Goal: Information Seeking & Learning: Learn about a topic

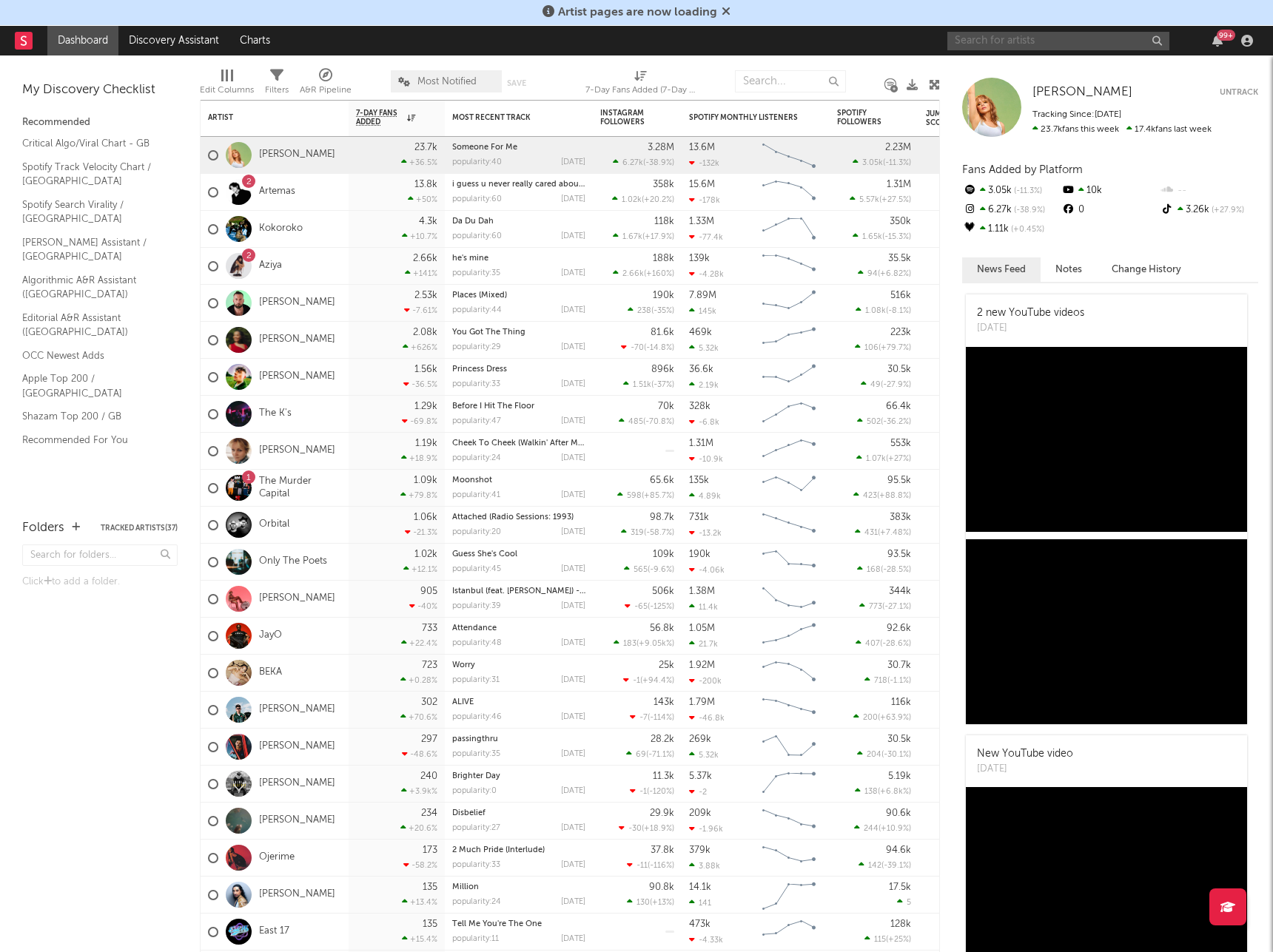
click at [959, 45] on input "text" at bounding box center [1058, 40] width 222 height 18
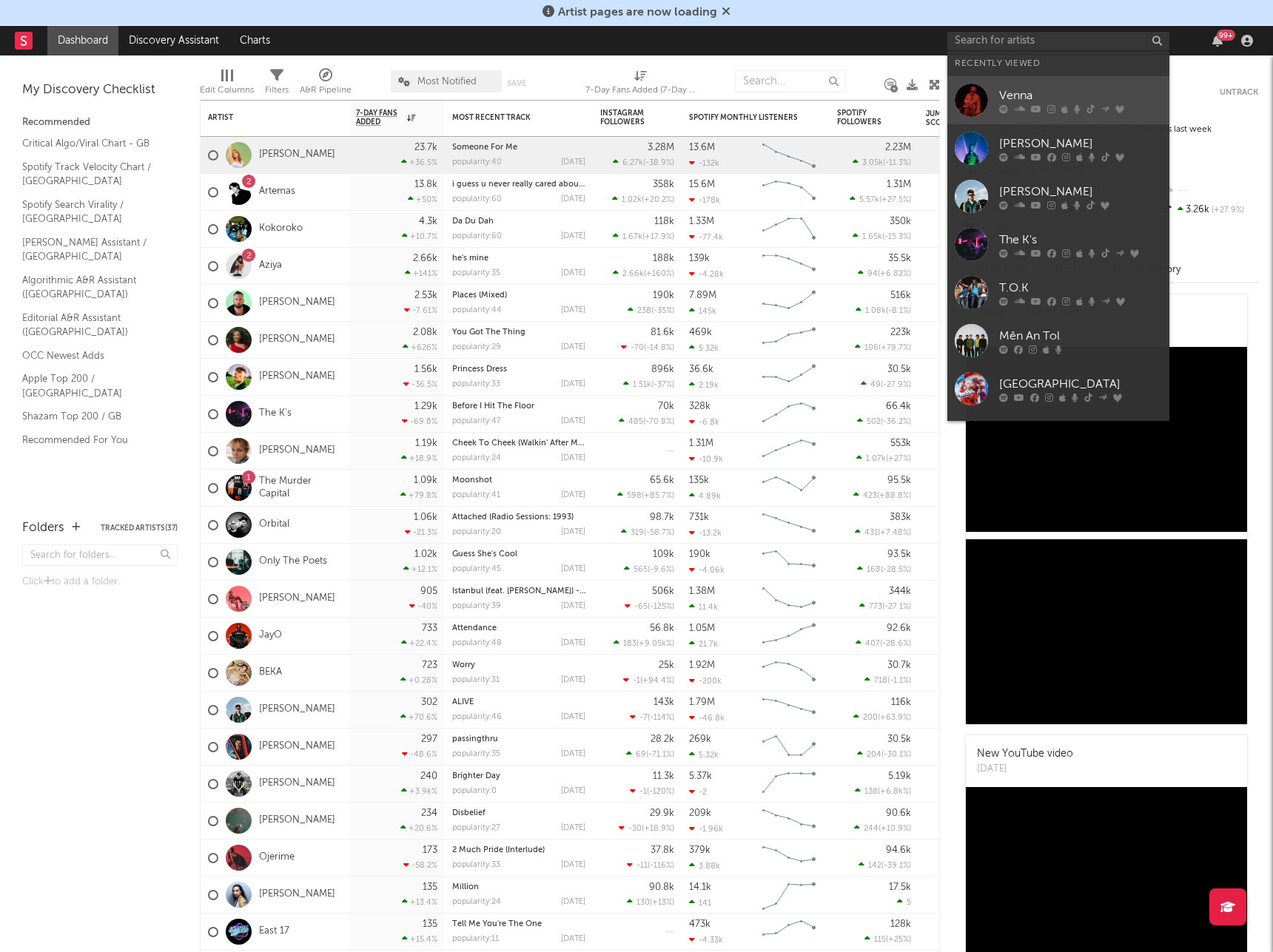
click at [998, 92] on link "Venna" at bounding box center [1058, 101] width 222 height 48
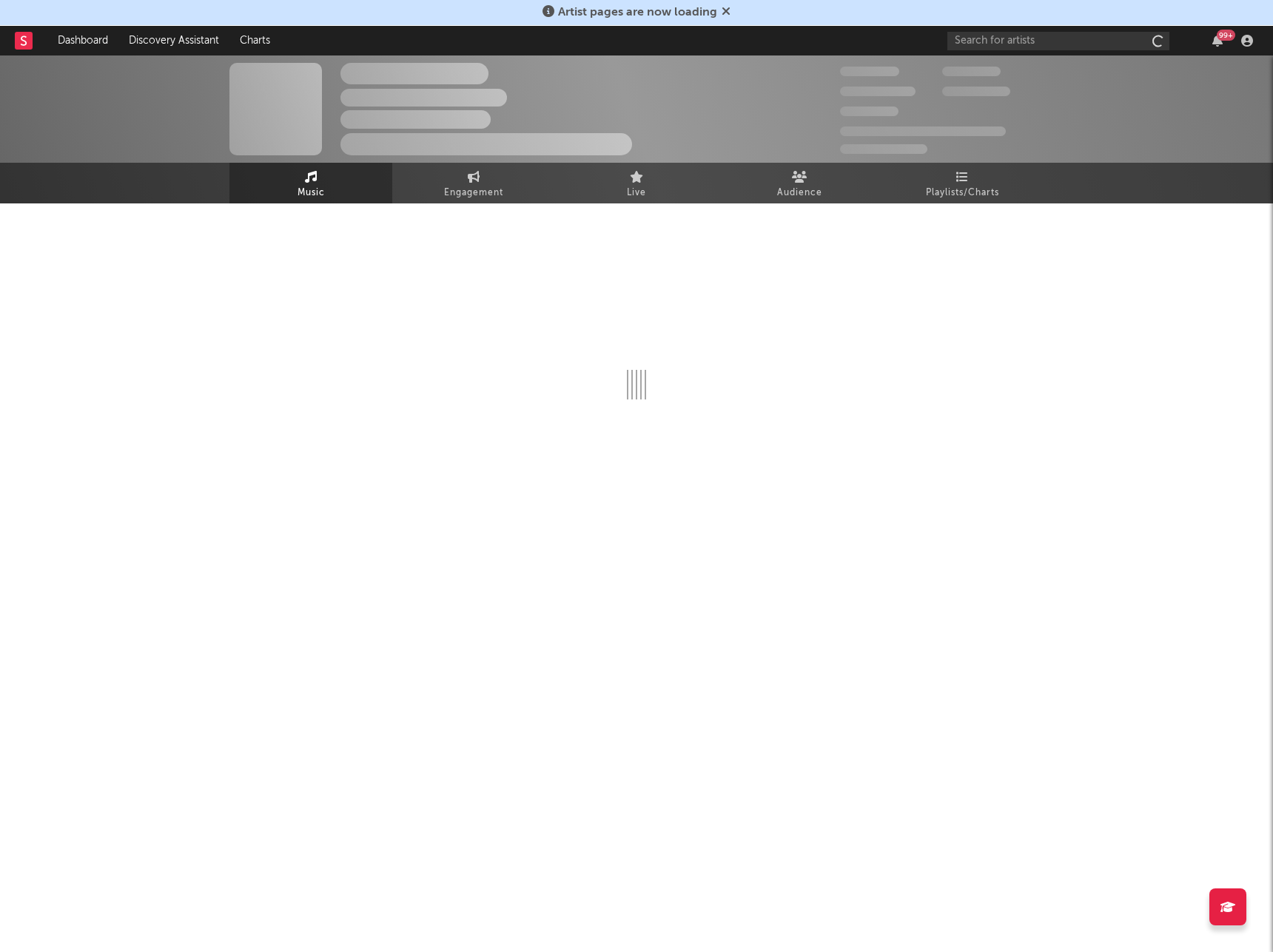
click at [980, 29] on div "99 +" at bounding box center [1103, 40] width 311 height 30
click at [978, 35] on input "text" at bounding box center [1058, 40] width 222 height 18
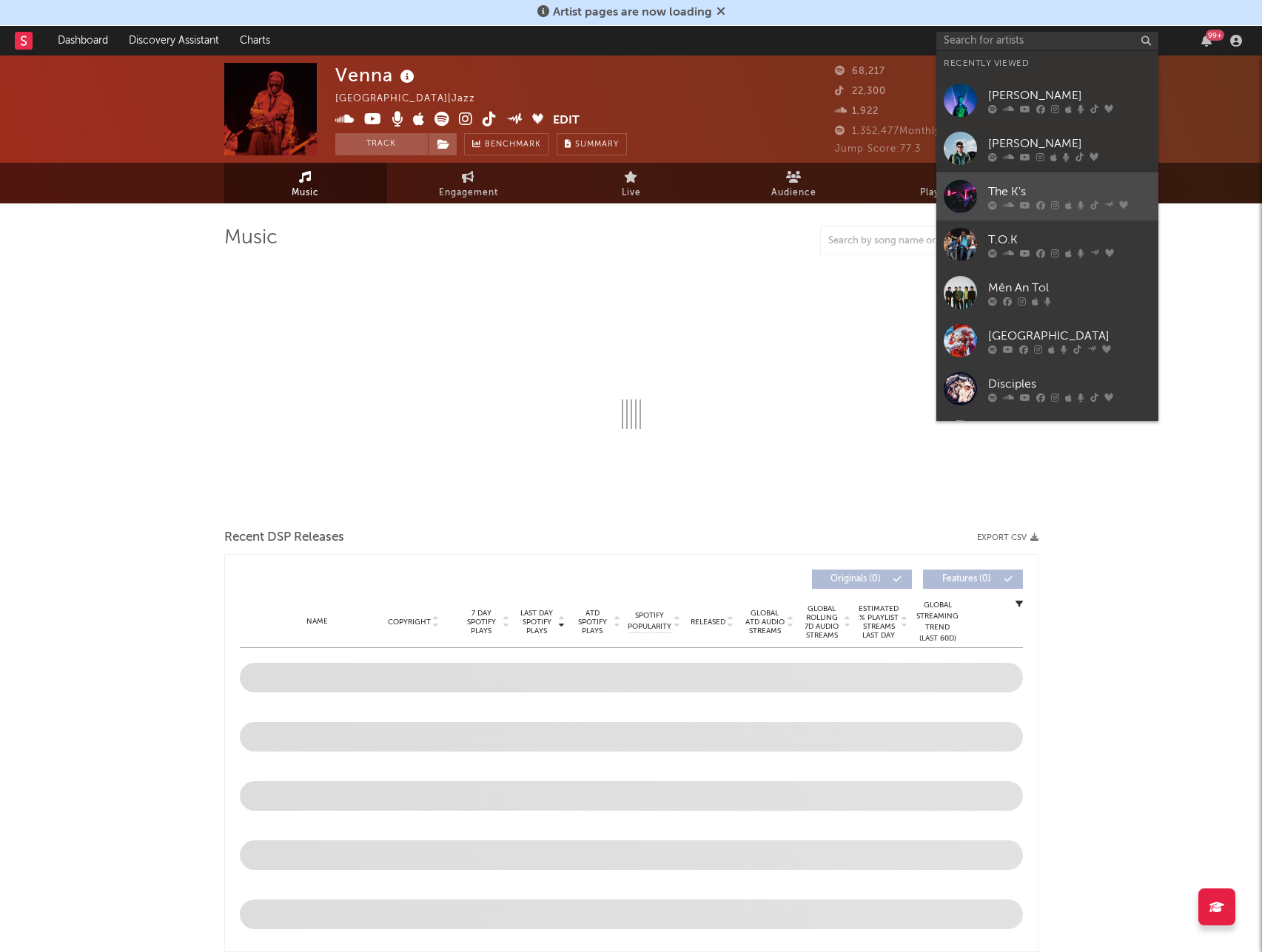
click at [1024, 188] on div "The K's" at bounding box center [1069, 192] width 163 height 18
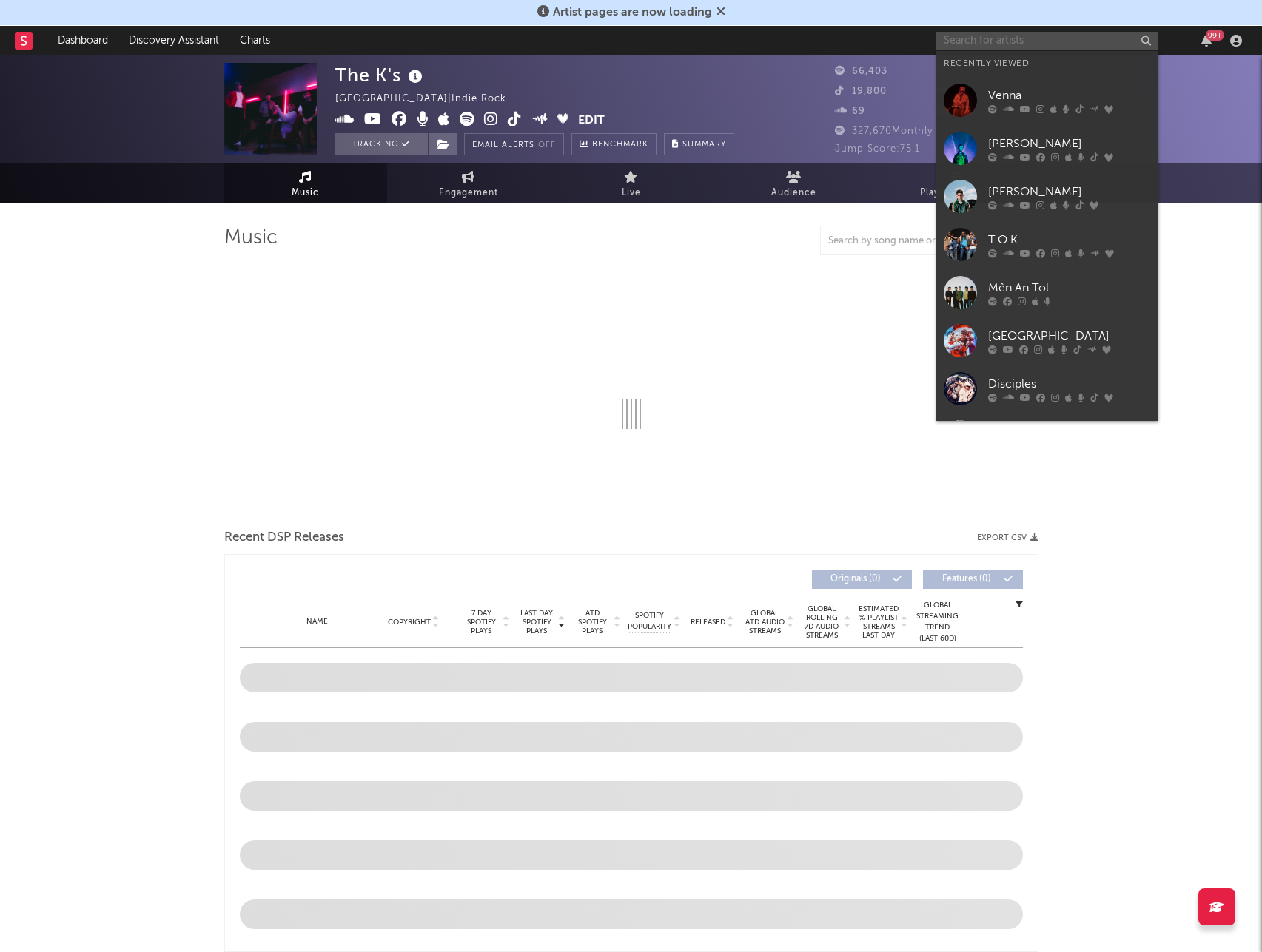
click at [1030, 45] on input "text" at bounding box center [1047, 40] width 222 height 18
select select "6m"
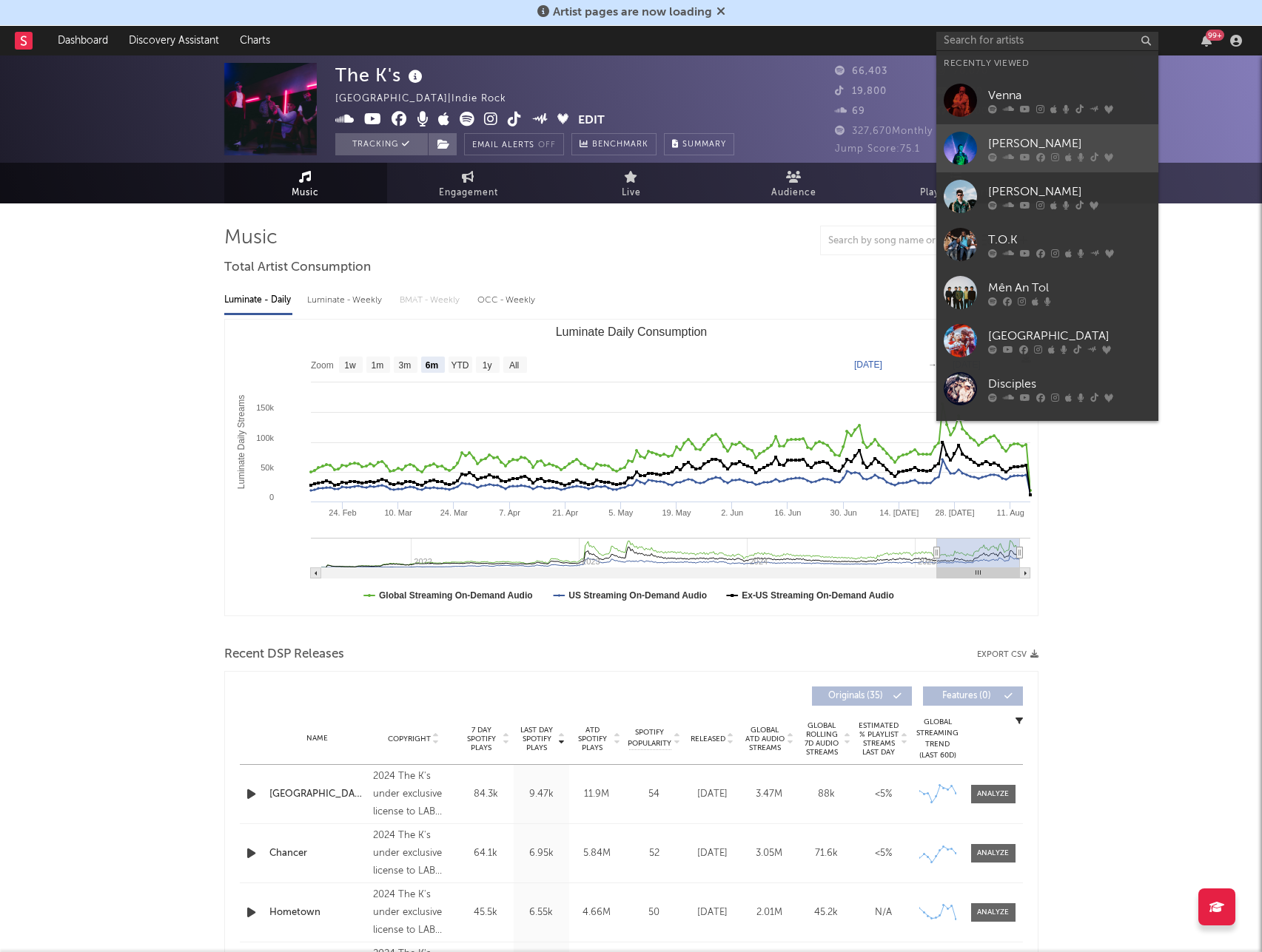
click at [1015, 144] on div "[PERSON_NAME]" at bounding box center [1069, 144] width 163 height 18
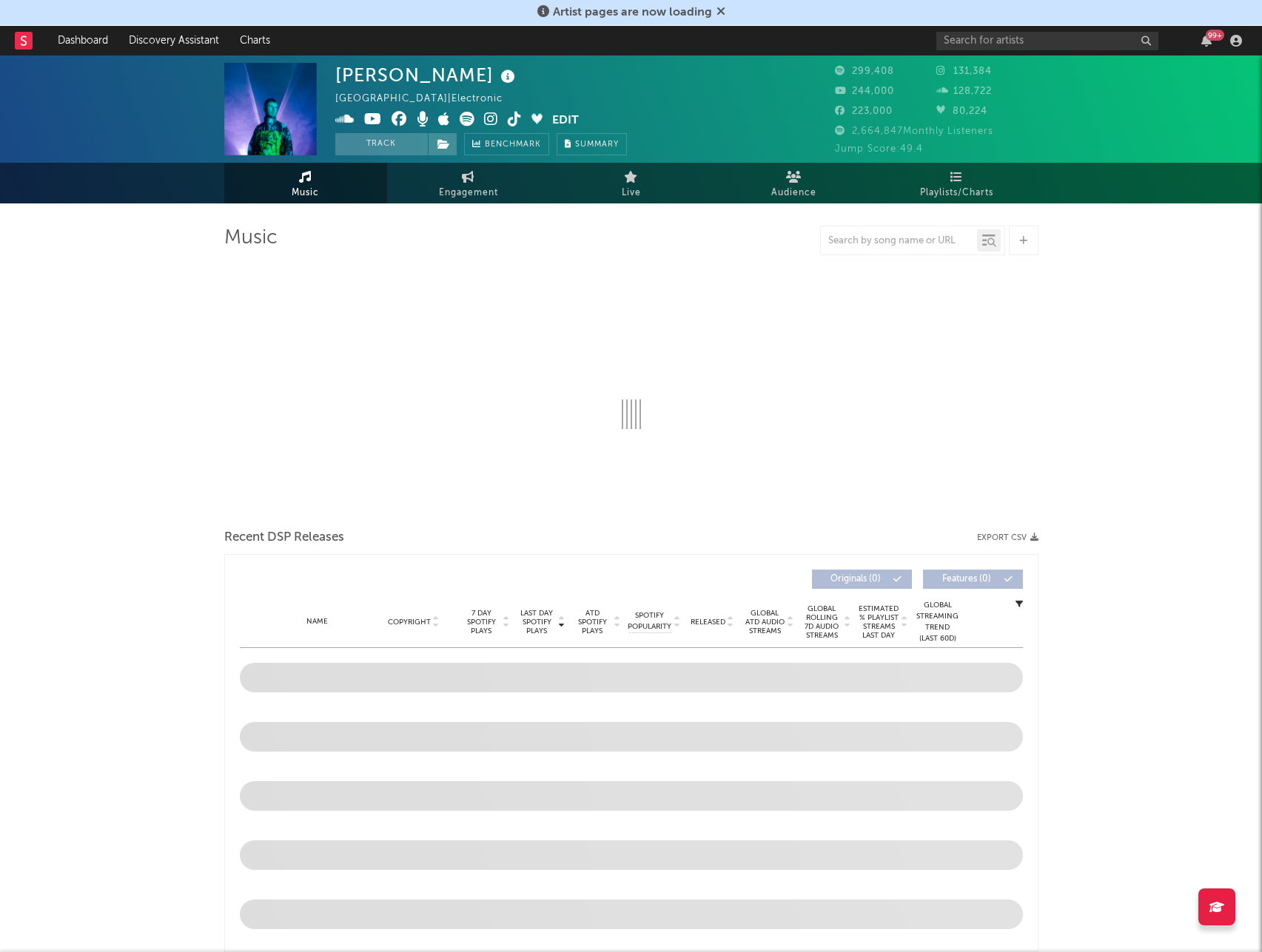
select select "6m"
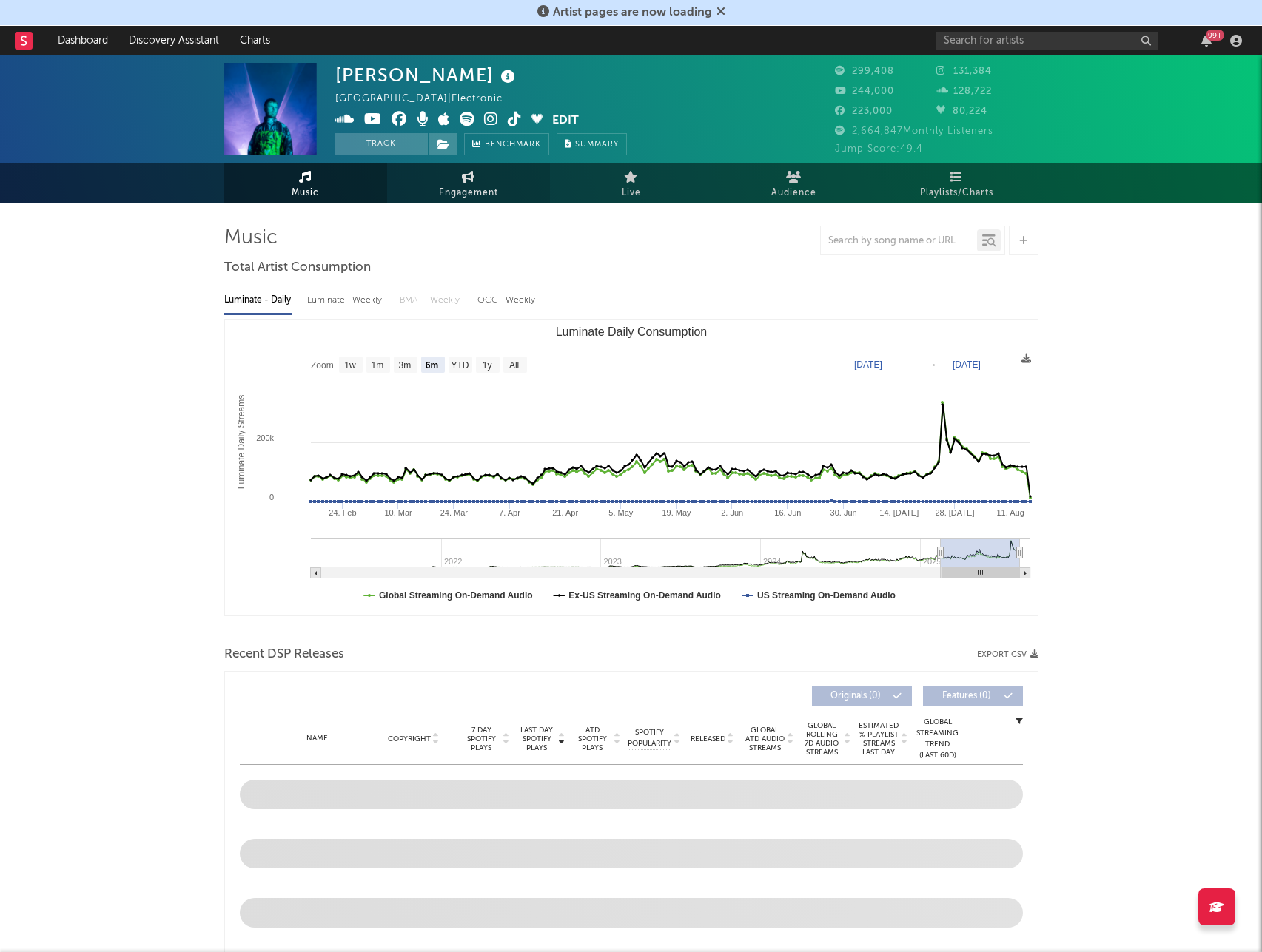
click at [517, 191] on link "Engagement" at bounding box center [469, 183] width 163 height 40
select select "1w"
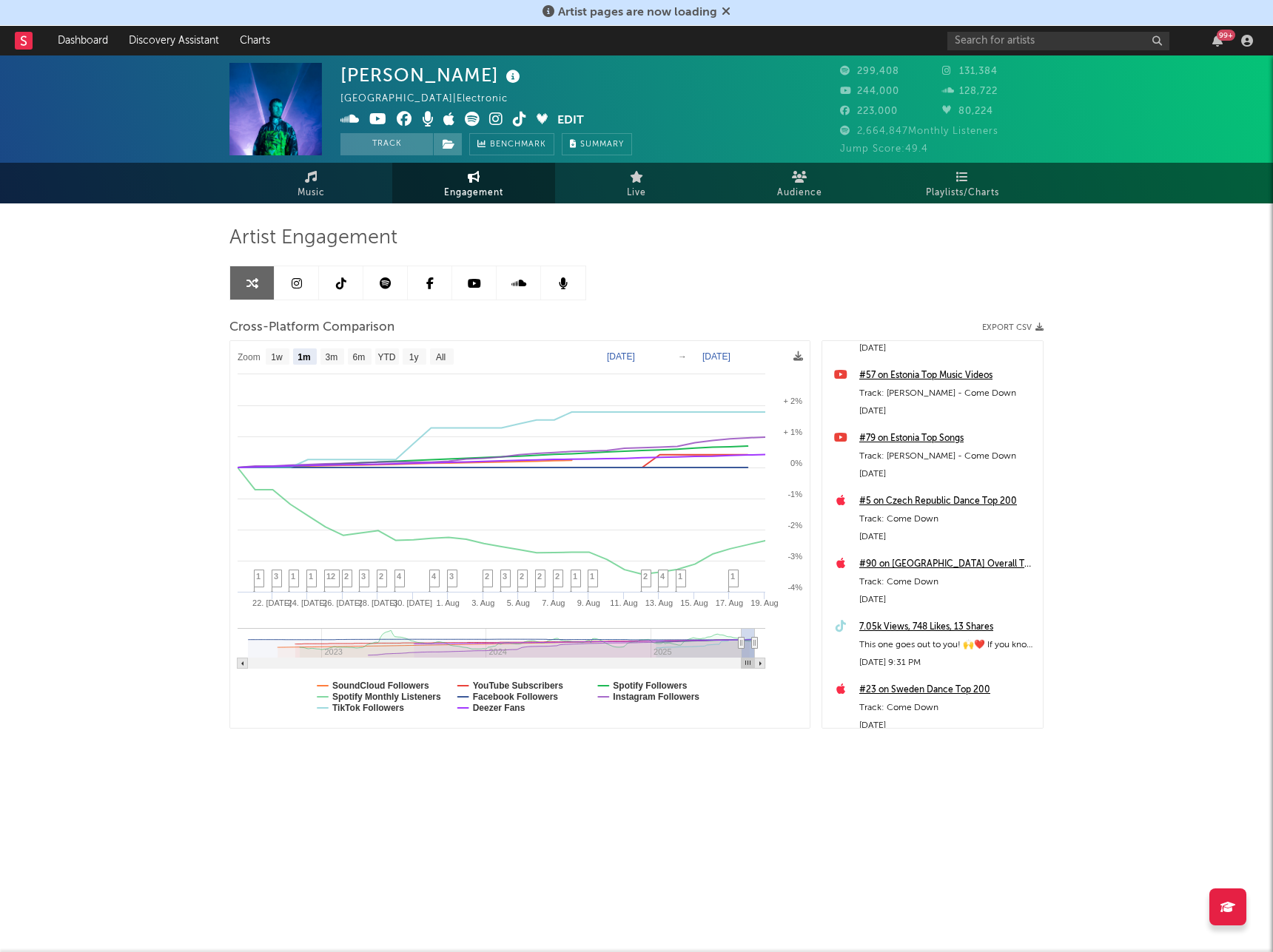
scroll to position [592, 0]
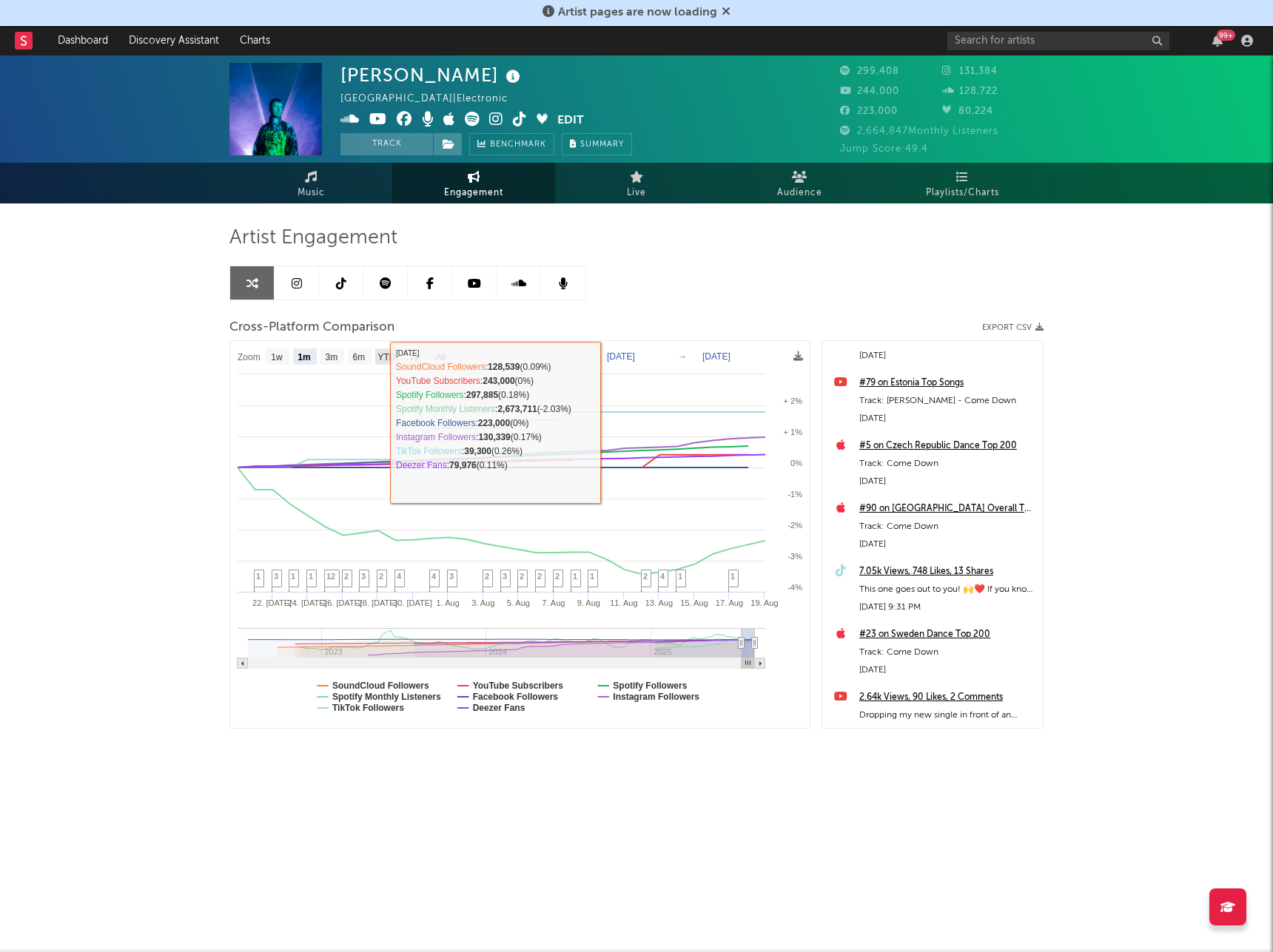
click at [380, 354] on text "YTD" at bounding box center [386, 357] width 18 height 11
select select "YTD"
type input "[DATE]"
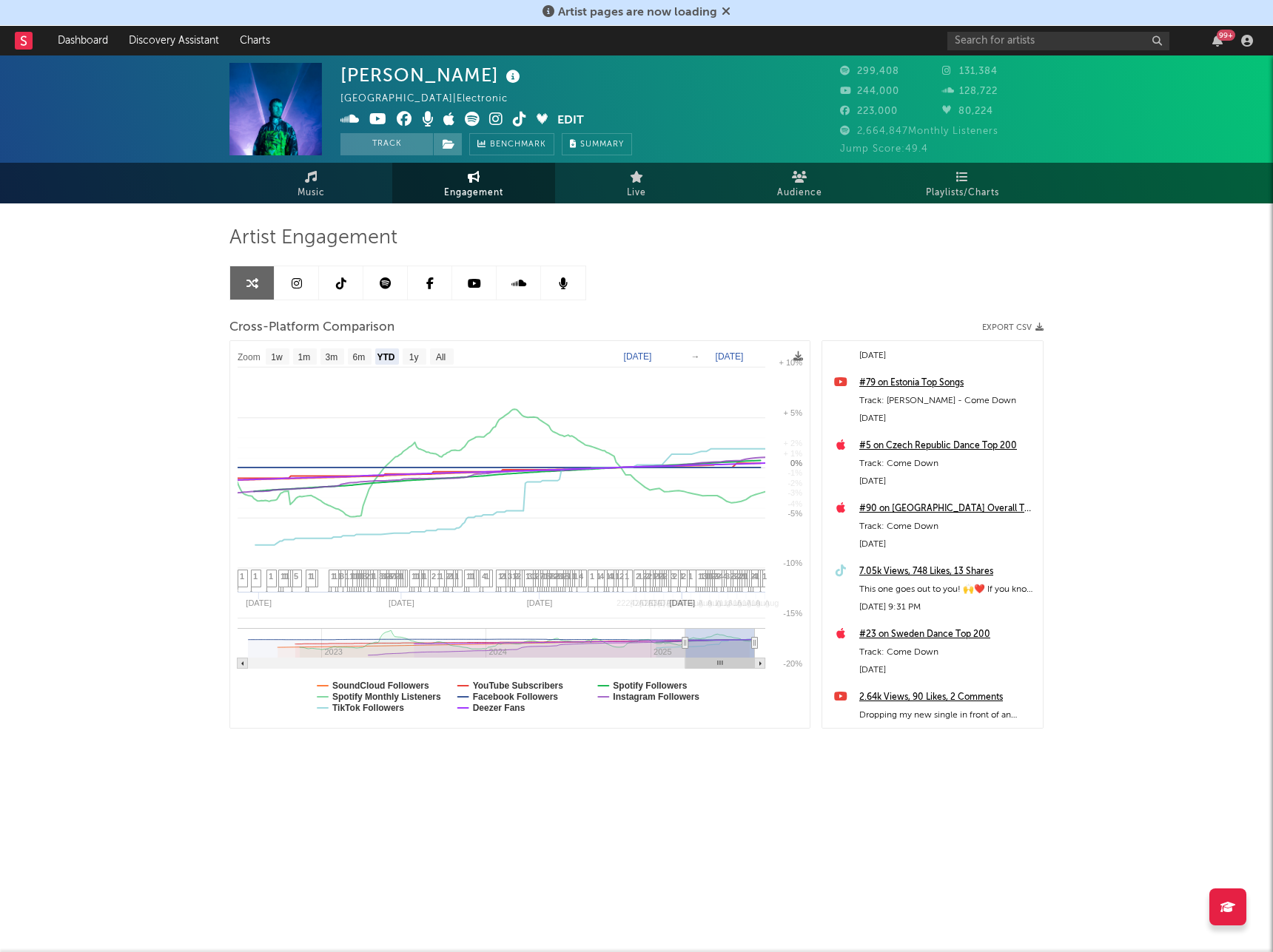
select select "1w"
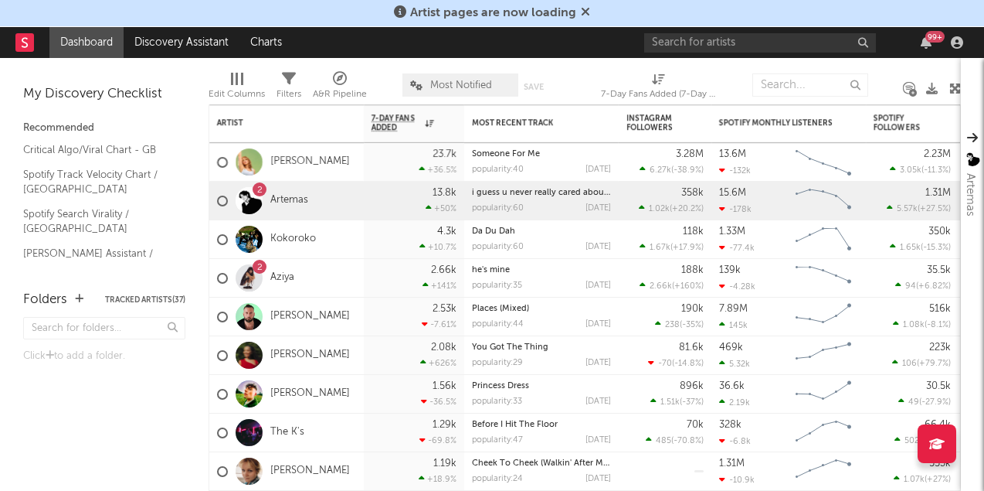
click at [585, 12] on icon at bounding box center [585, 11] width 9 height 12
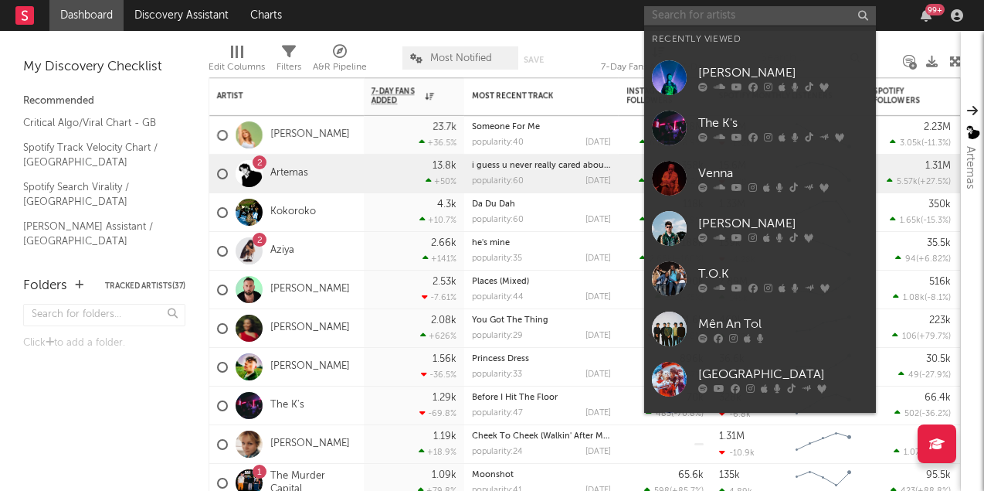
click at [692, 11] on input "text" at bounding box center [760, 15] width 232 height 19
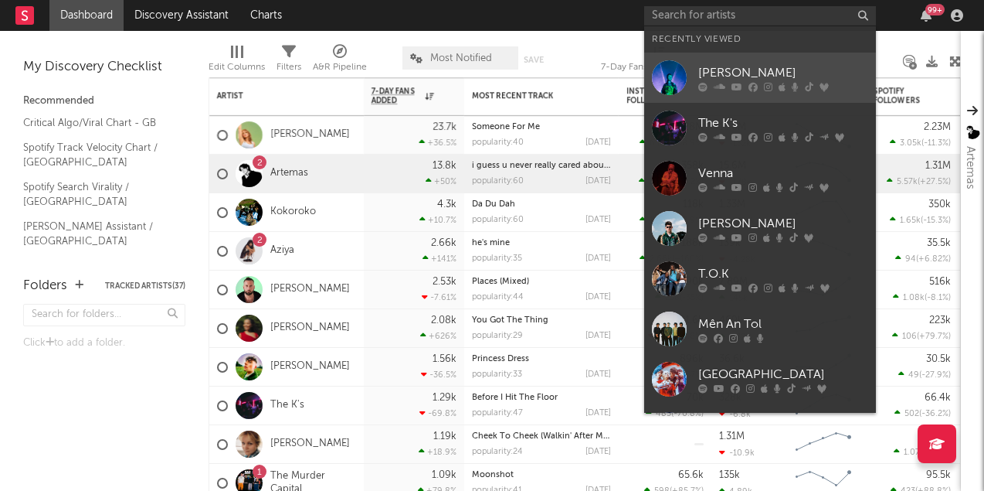
click at [739, 59] on link "[PERSON_NAME]" at bounding box center [760, 78] width 232 height 50
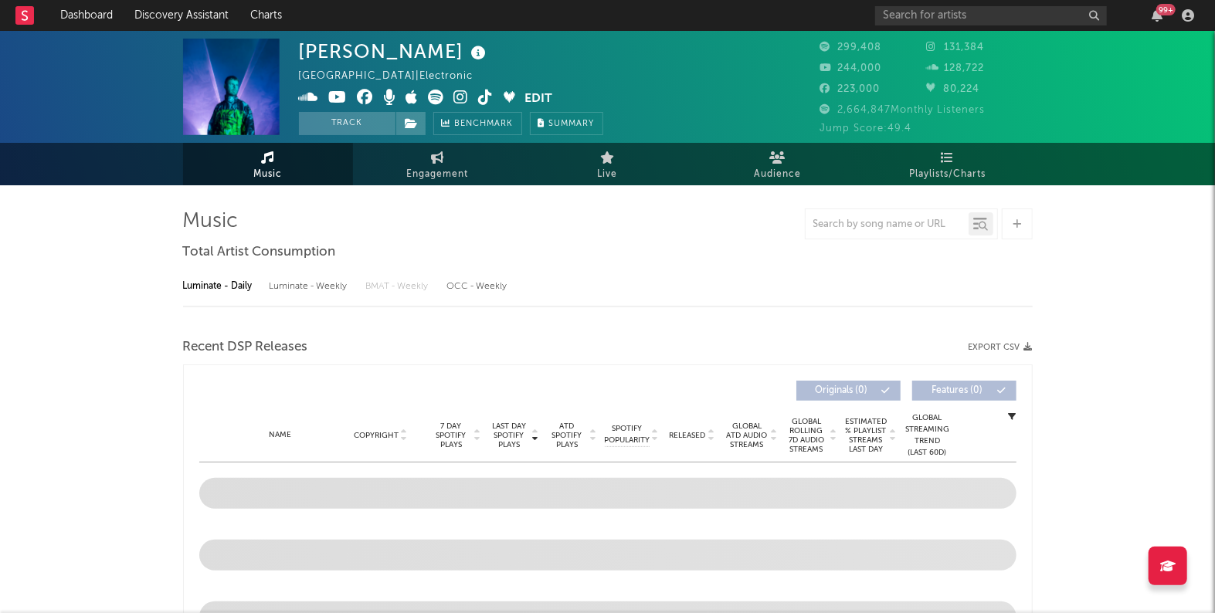
select select "6m"
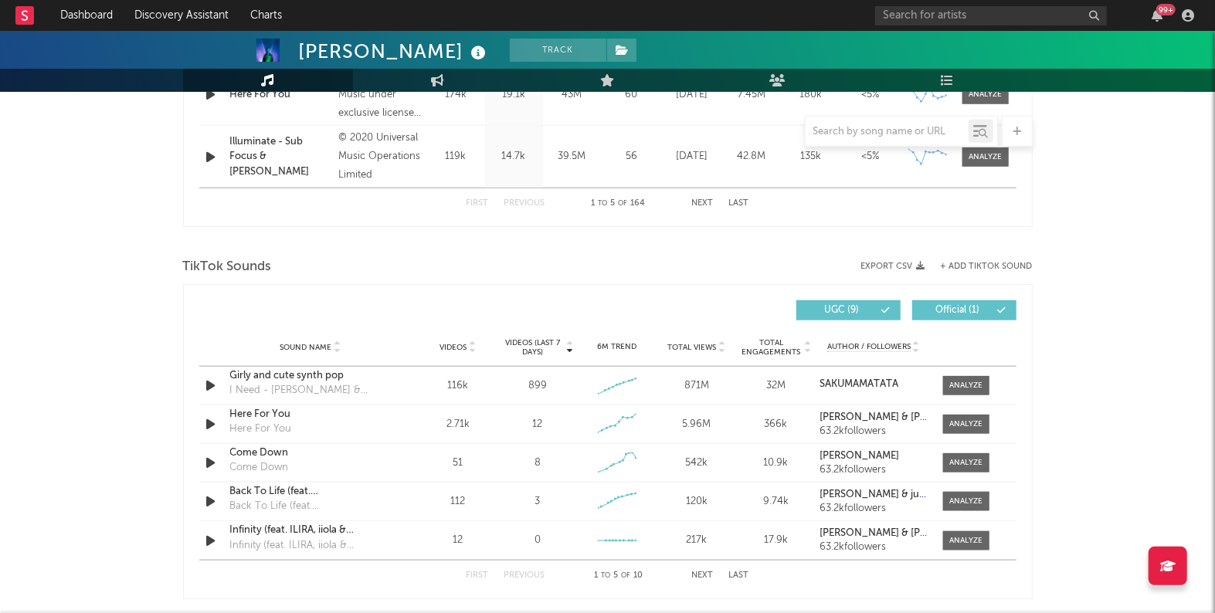
scroll to position [980, 0]
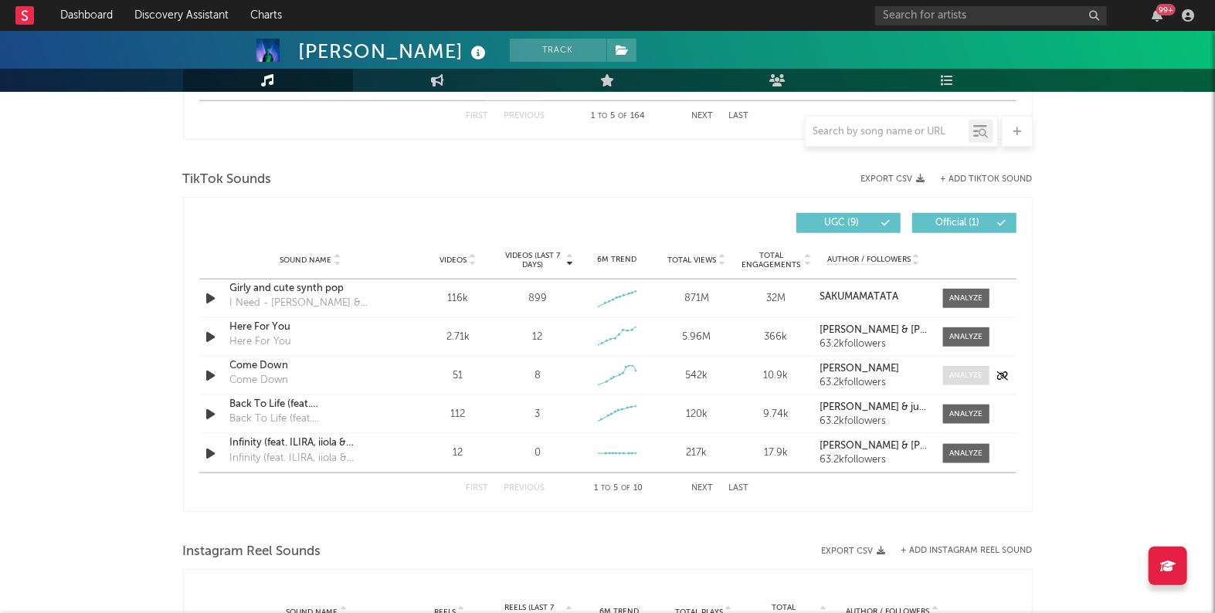
click at [953, 376] on div at bounding box center [966, 376] width 33 height 12
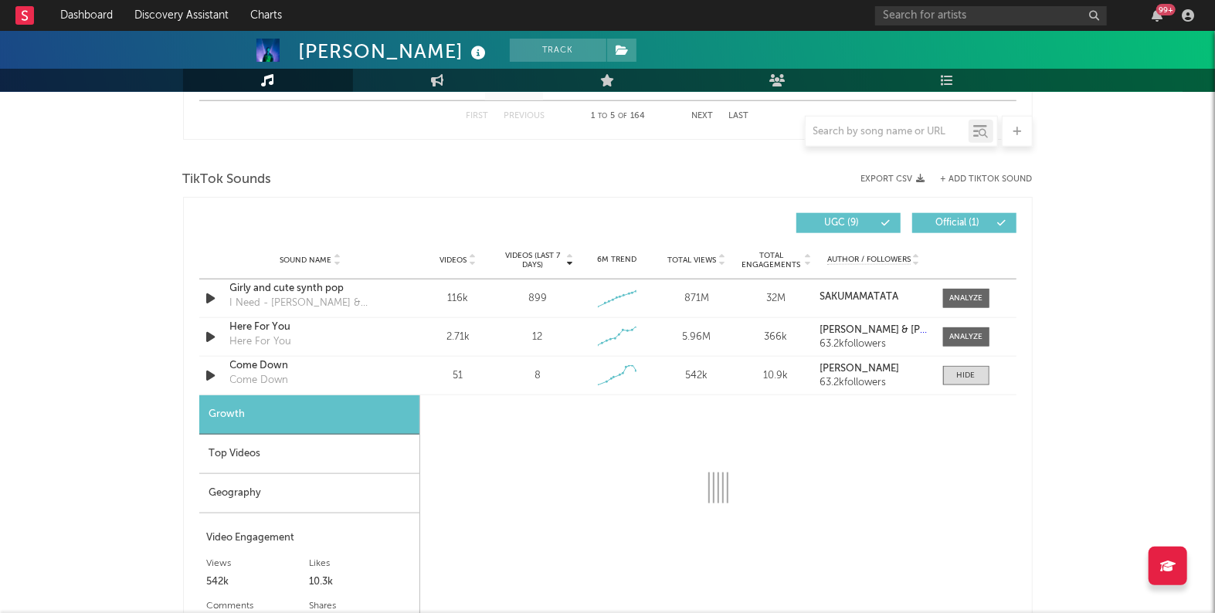
select select "1w"
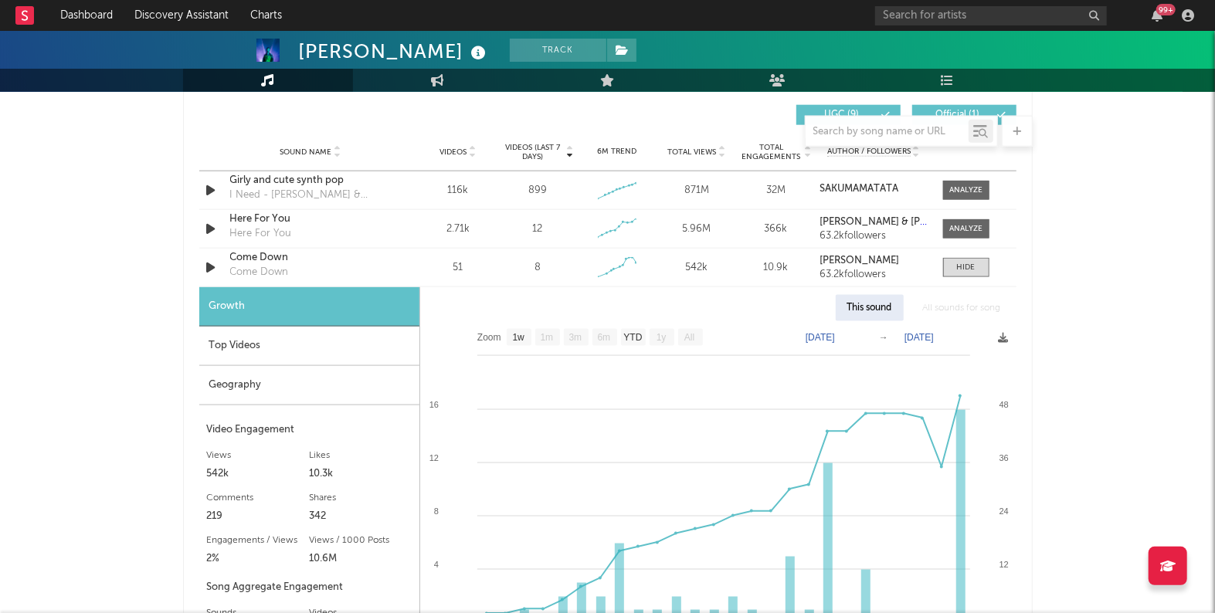
scroll to position [1159, 0]
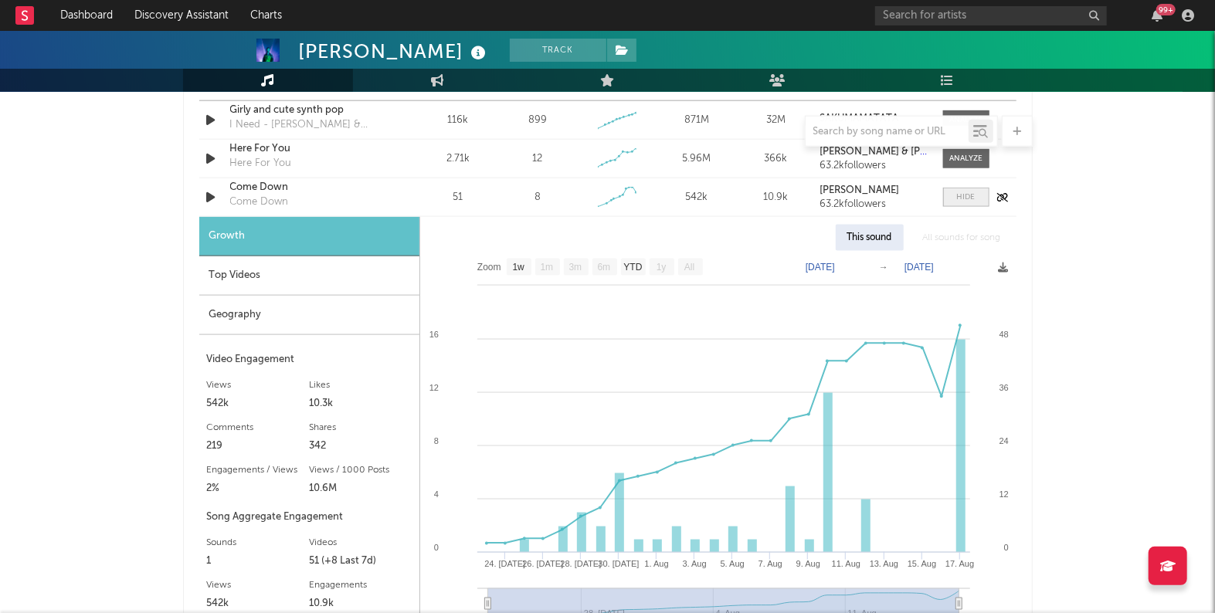
click at [968, 195] on div at bounding box center [966, 198] width 19 height 12
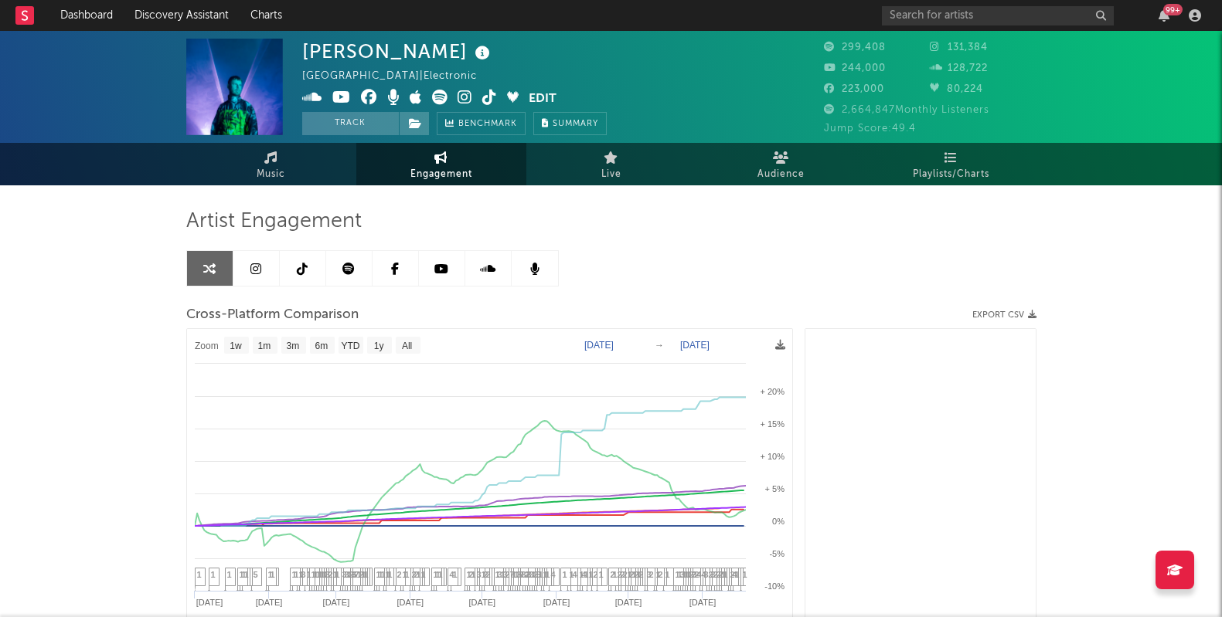
select select "1w"
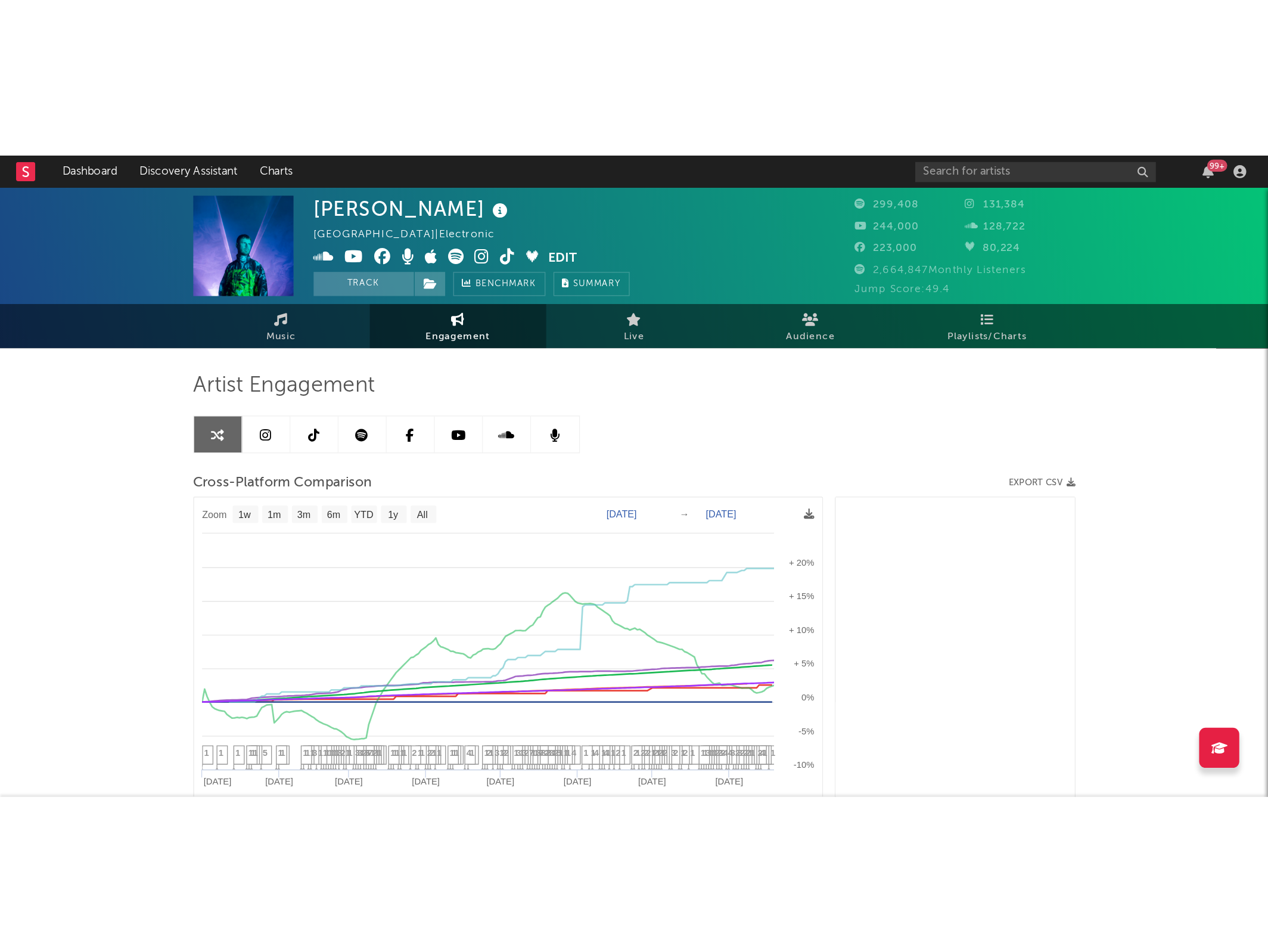
scroll to position [477, 0]
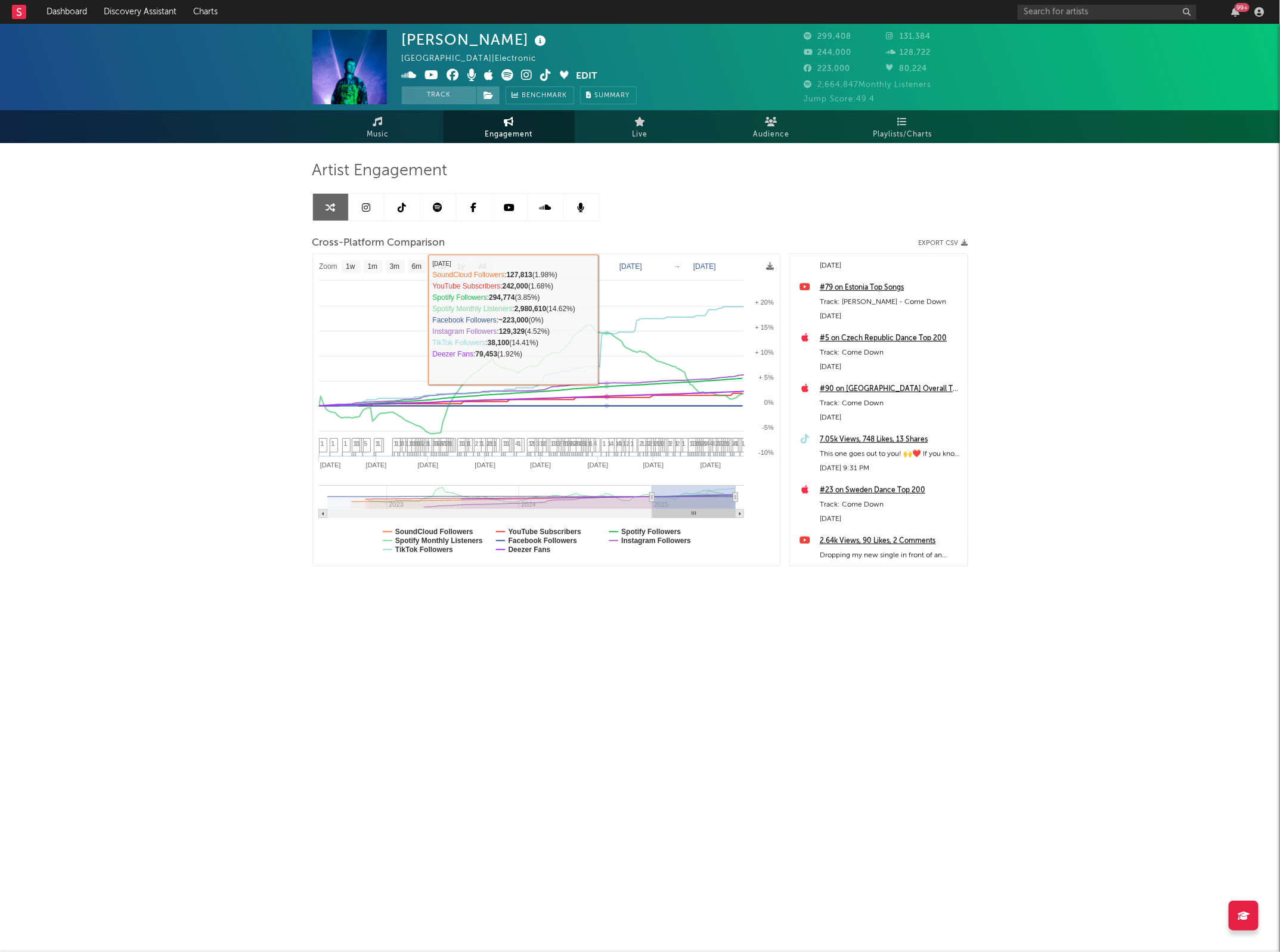
click at [377, 143] on div "Artist Engagement Cross-Platform Comparison Export CSV Zoom 1w 1m 3m 6m YTD 1y …" at bounding box center [640, 378] width 656 height 471
click at [379, 137] on span "Music" at bounding box center [377, 134] width 22 height 15
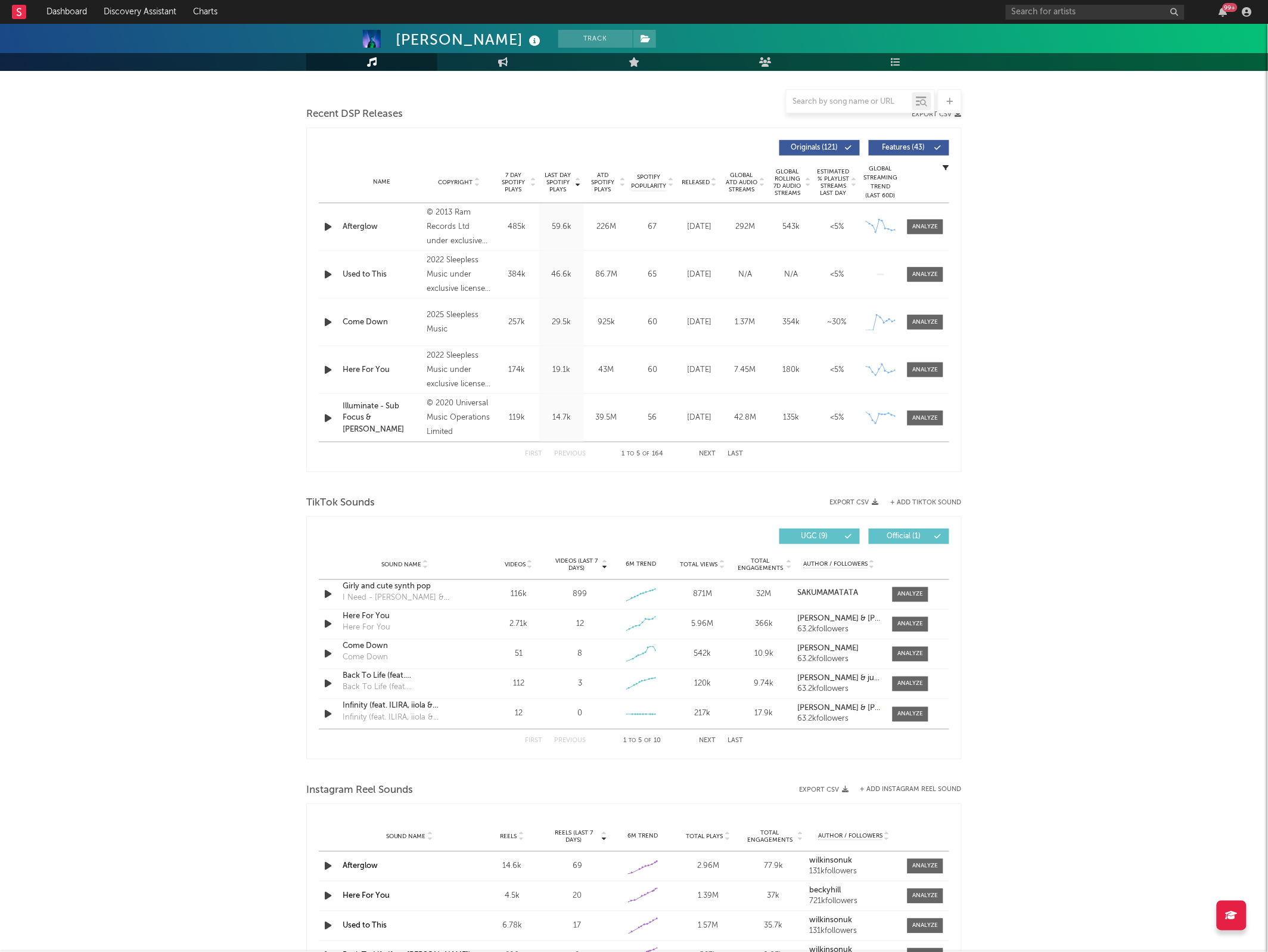
scroll to position [392, 0]
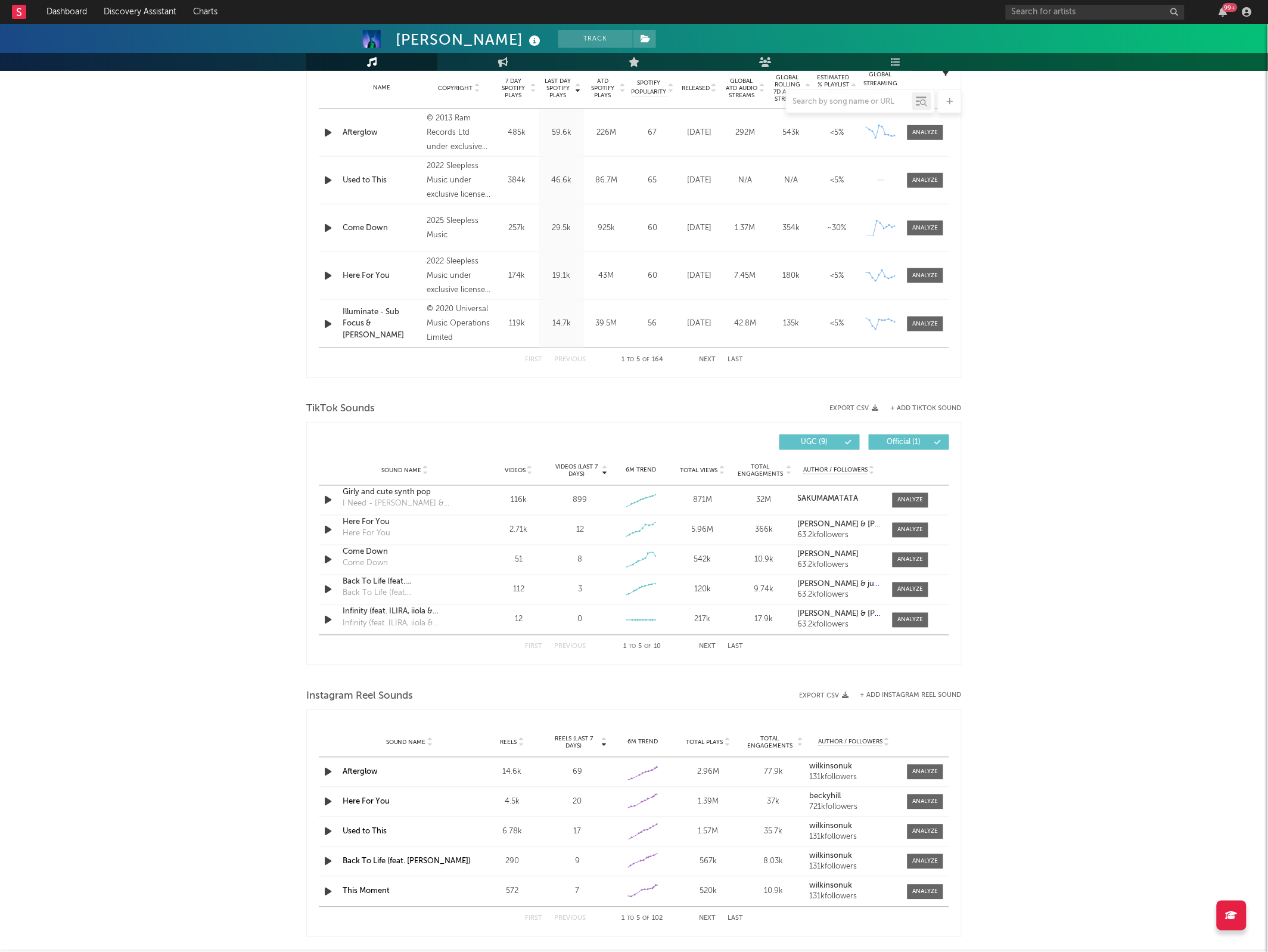
select select "6m"
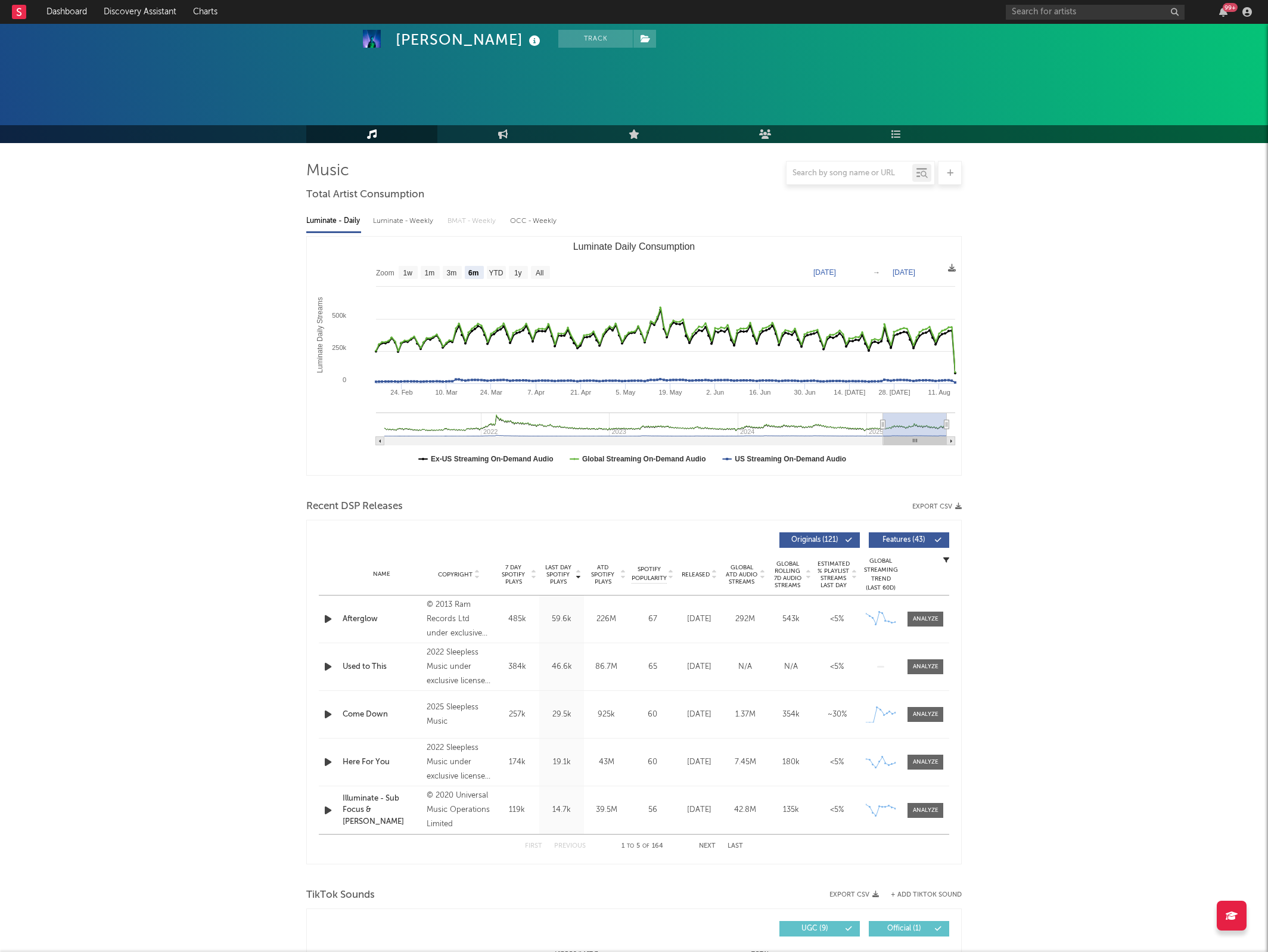
select select "6m"
